Goal: Transaction & Acquisition: Purchase product/service

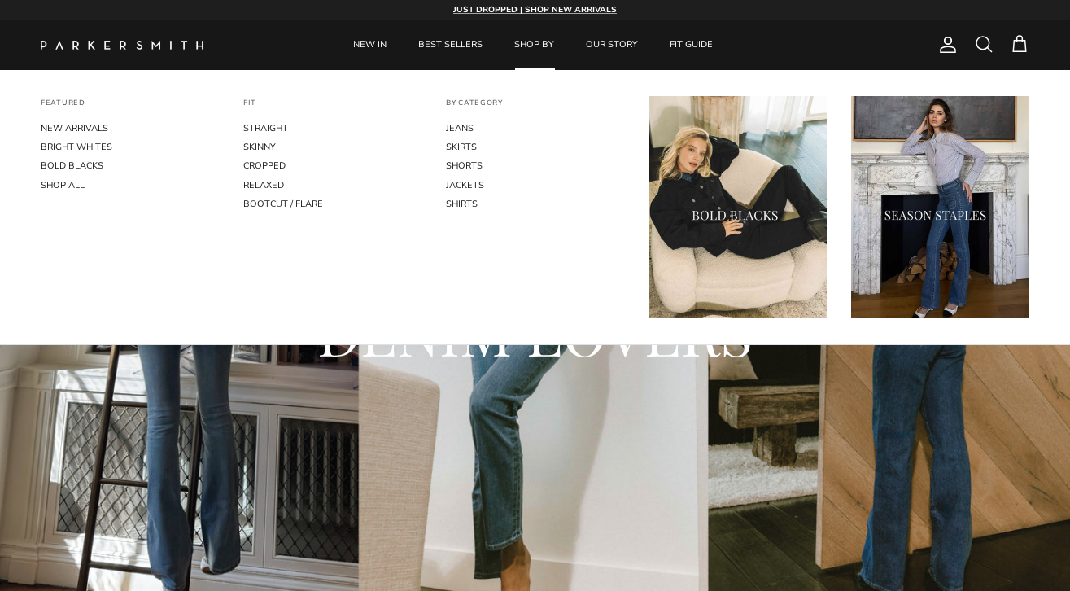
click at [532, 39] on link "SHOP BY" at bounding box center [533, 45] width 69 height 50
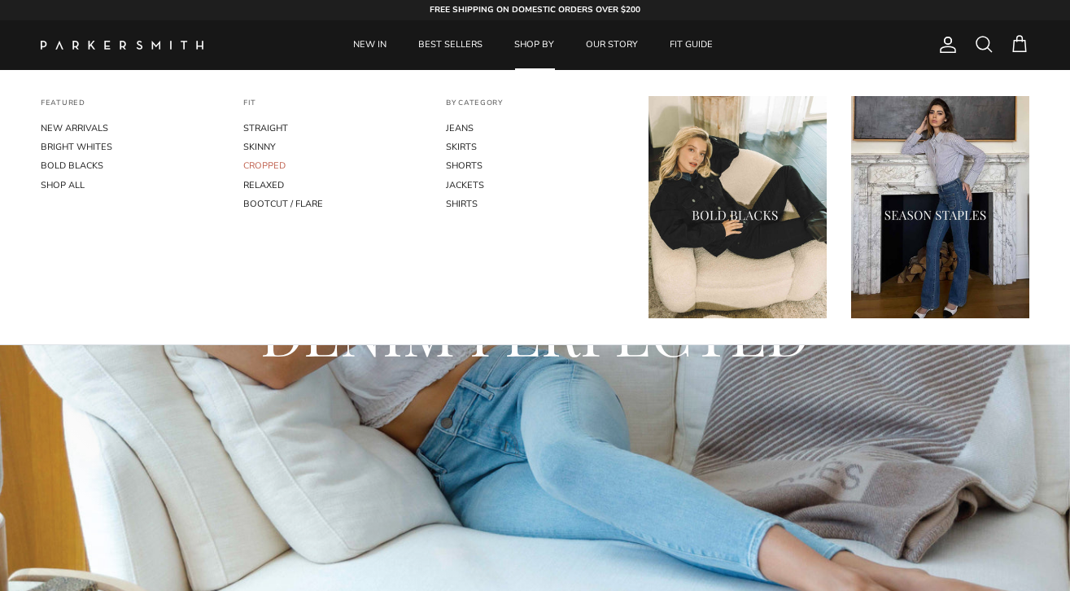
click at [263, 162] on link "CROPPED" at bounding box center [332, 165] width 178 height 19
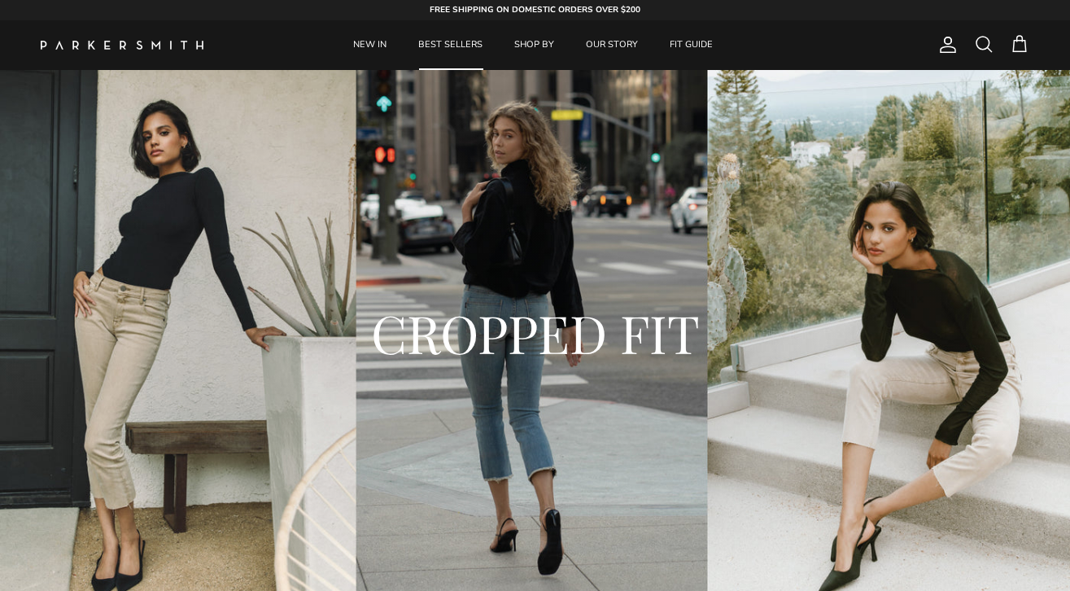
click at [469, 54] on link "BEST SELLERS" at bounding box center [450, 45] width 94 height 50
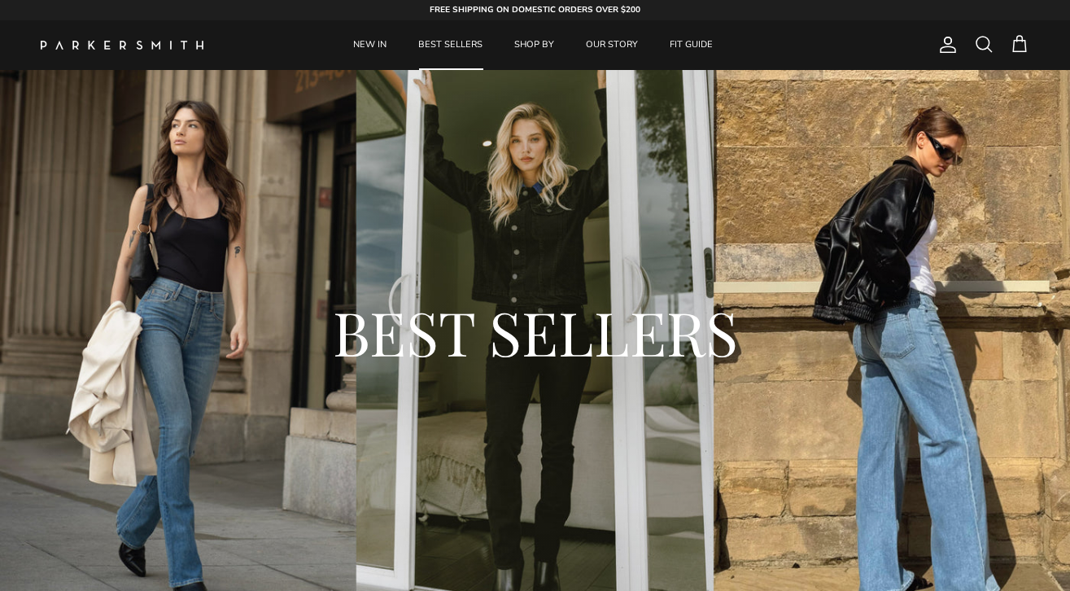
click at [982, 37] on span at bounding box center [984, 44] width 20 height 20
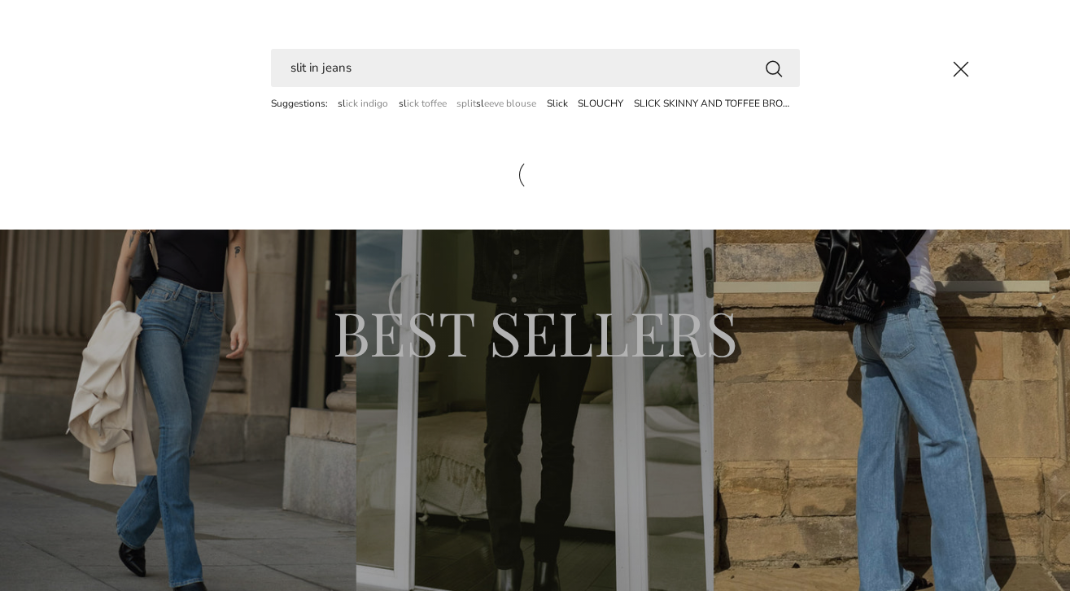
type input "slit in jeans"
click at [773, 68] on button "Search" at bounding box center [774, 68] width 20 height 20
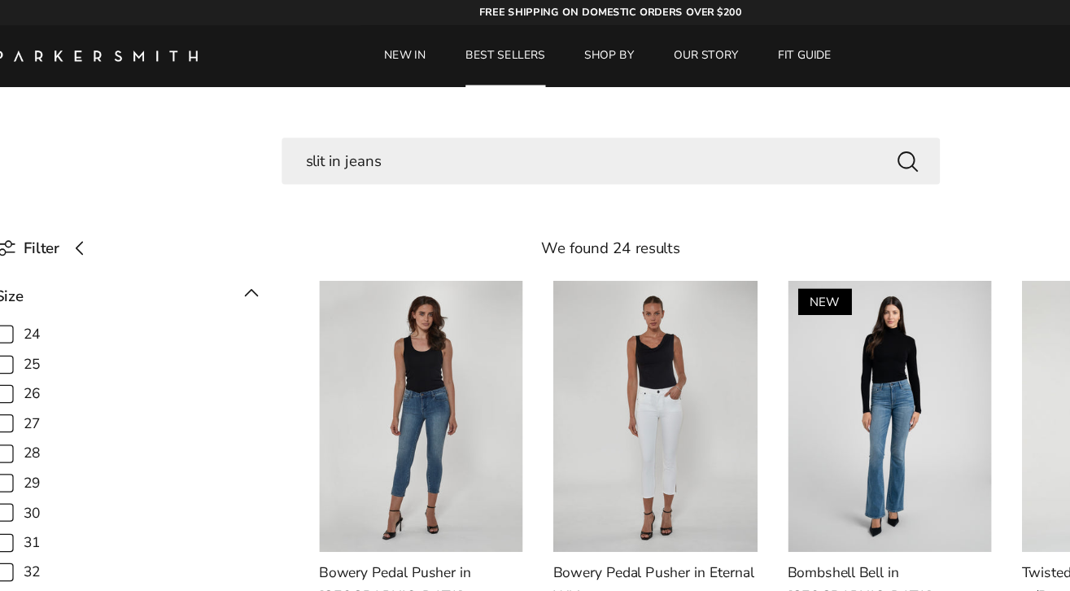
click at [424, 43] on link "BEST SELLERS" at bounding box center [450, 45] width 94 height 50
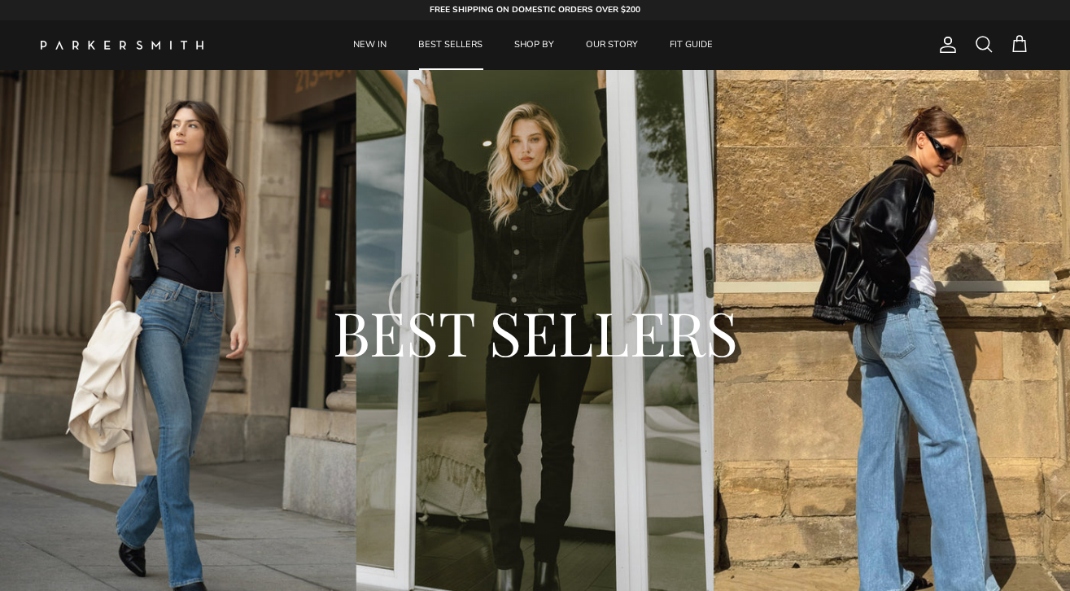
click at [983, 52] on span at bounding box center [984, 44] width 20 height 20
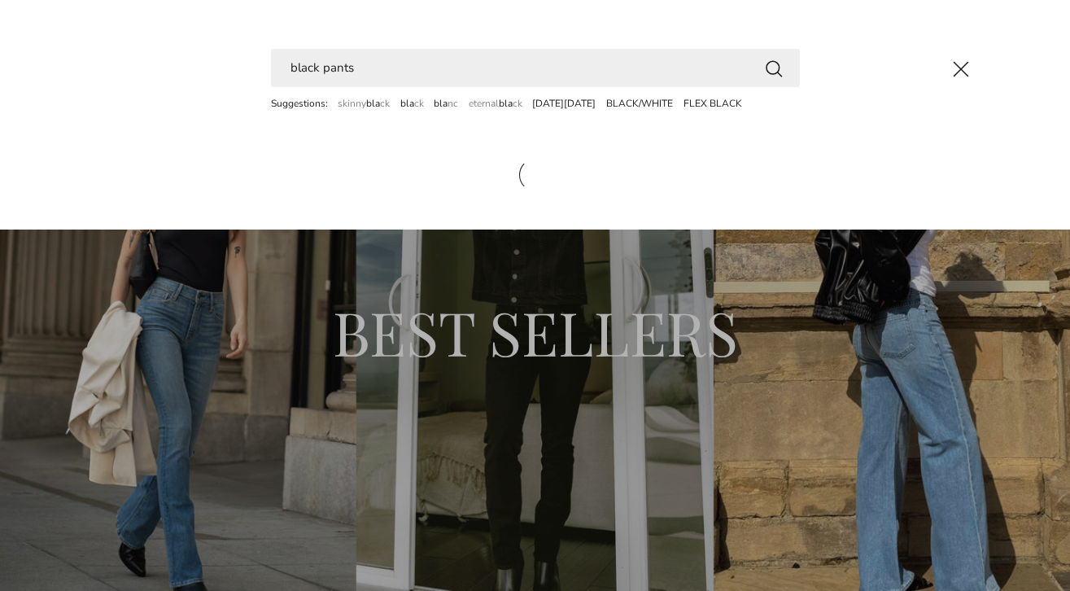
type input "black pants"
click at [773, 68] on button "Search" at bounding box center [774, 68] width 20 height 20
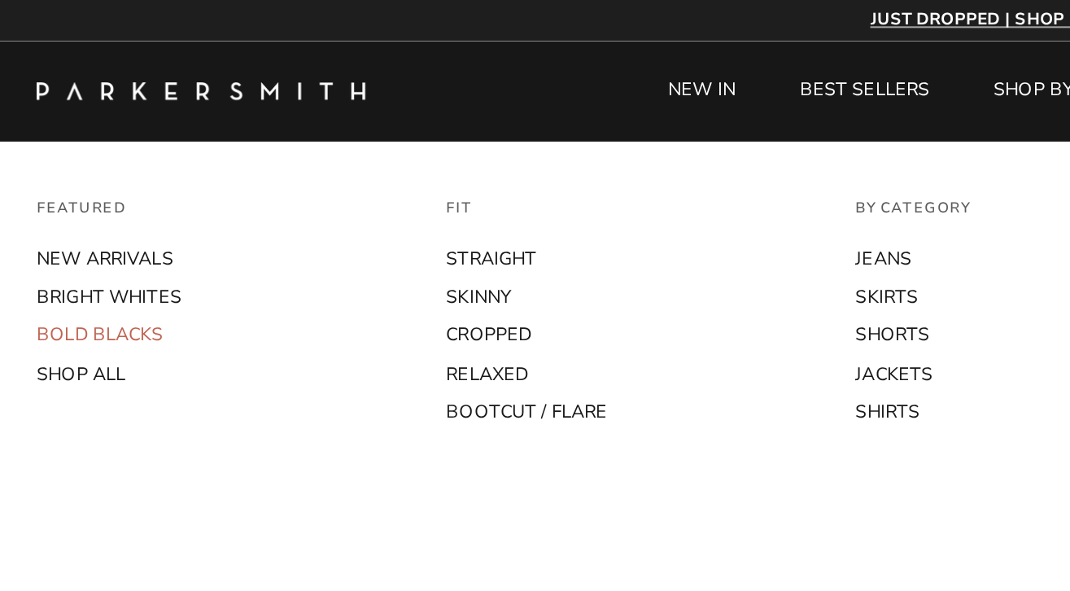
click at [80, 164] on link "BOLD BLACKS" at bounding box center [130, 165] width 178 height 19
